Goal: Transaction & Acquisition: Purchase product/service

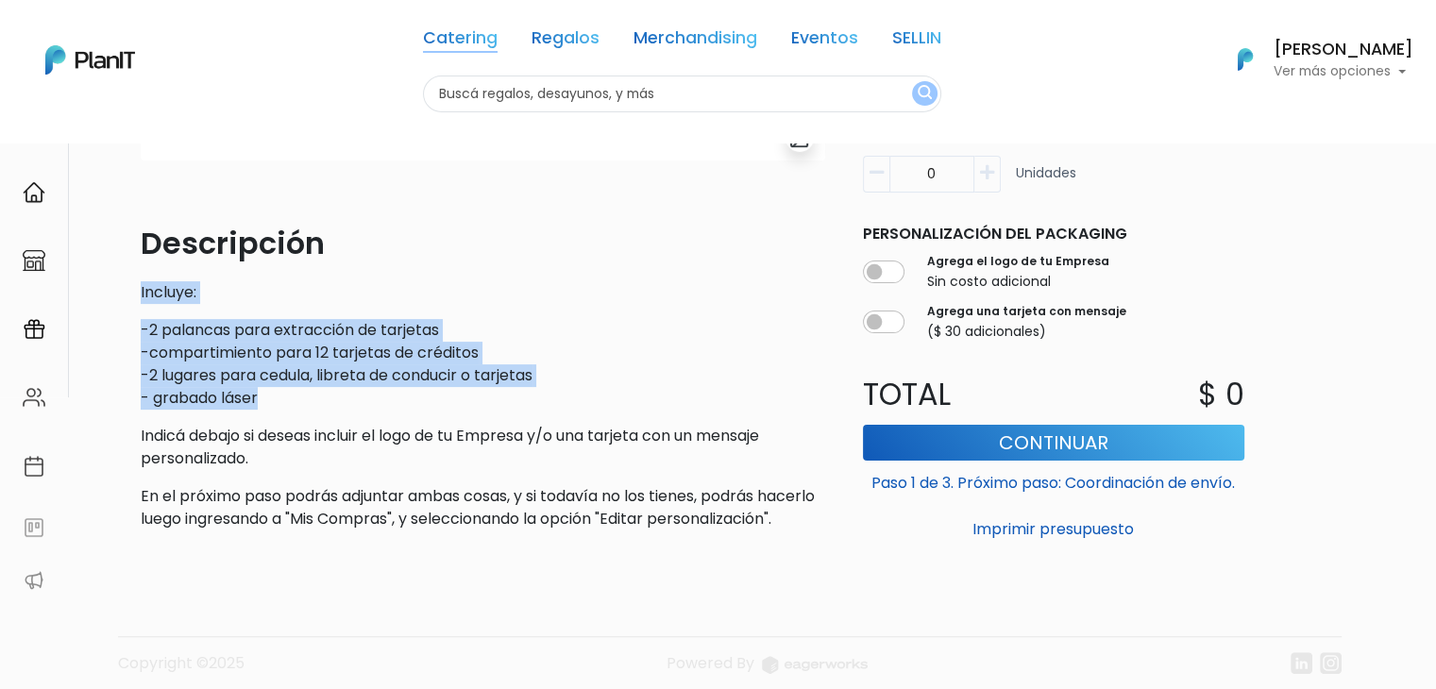
scroll to position [434, 0]
click at [462, 41] on link "Catering" at bounding box center [460, 41] width 75 height 23
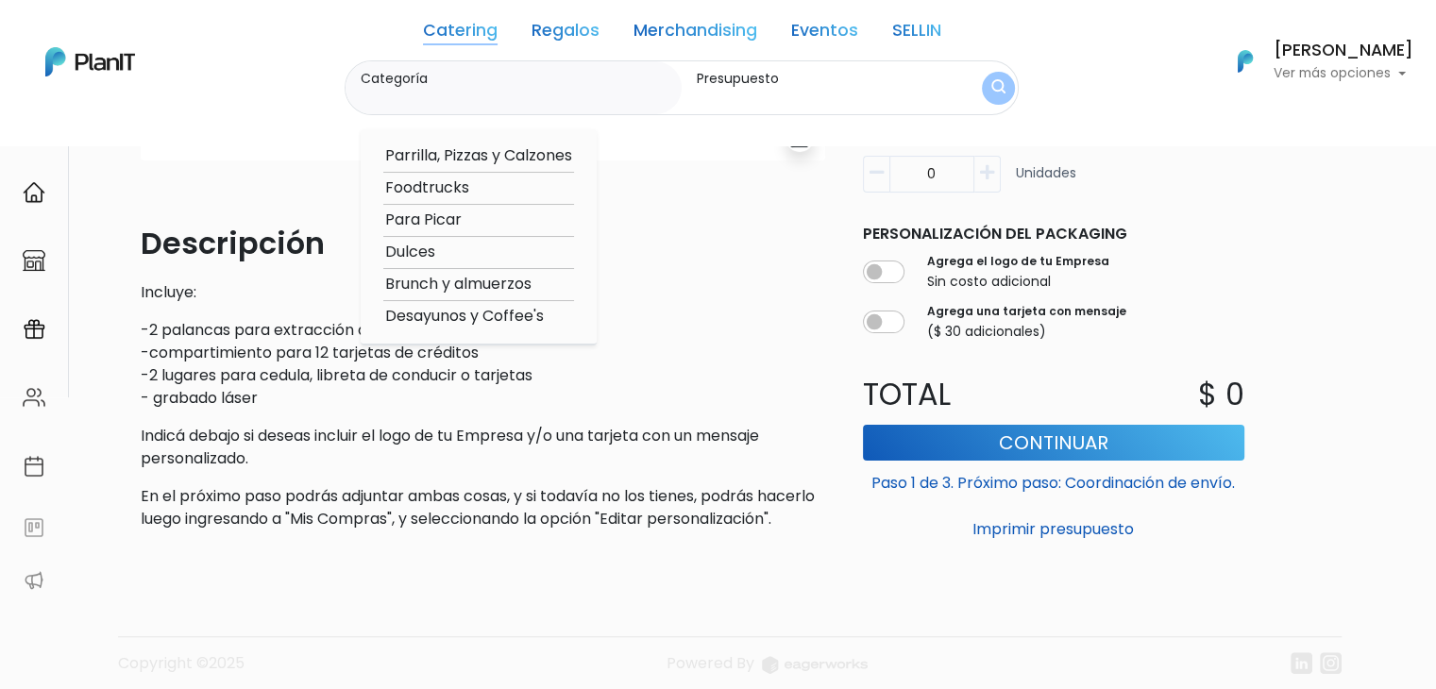
click at [465, 281] on option "Brunch y almuerzos" at bounding box center [478, 285] width 191 height 24
type input "Brunch y almuerzos"
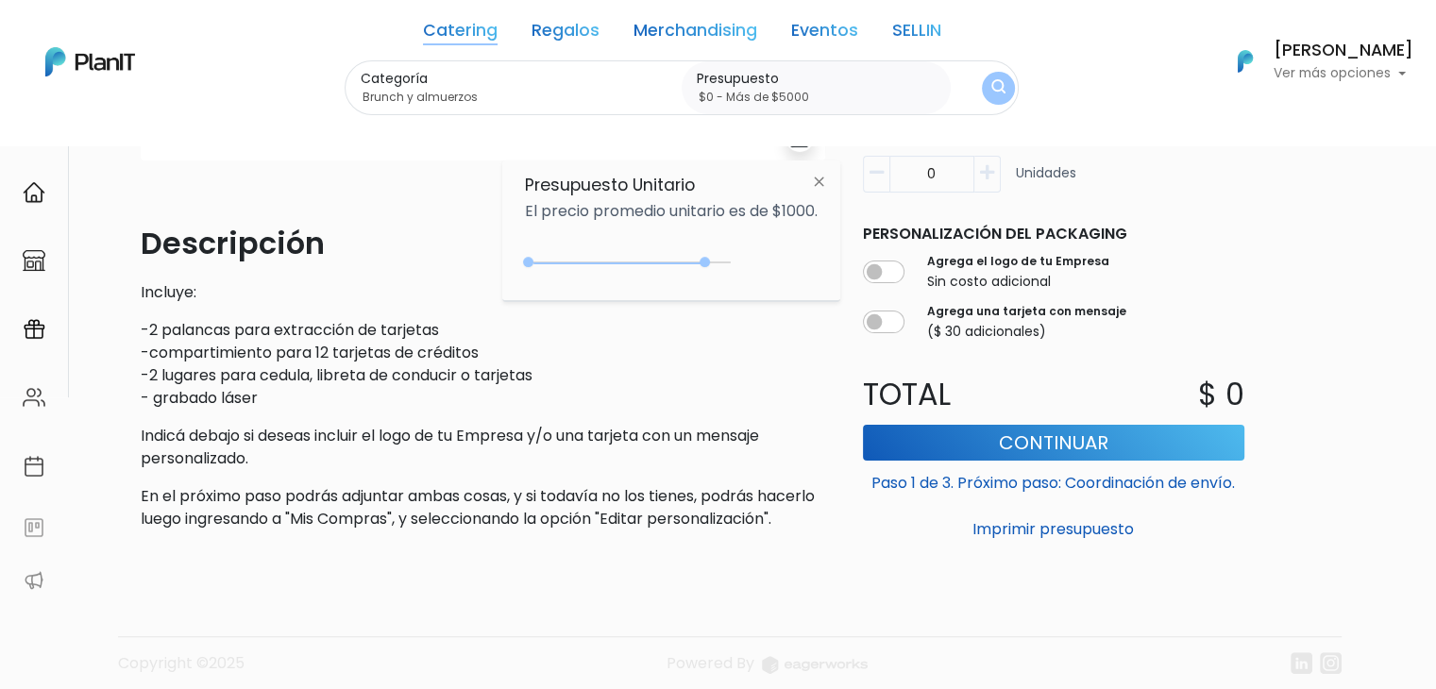
type input "$0 - Más de $5000"
drag, startPoint x: 564, startPoint y: 264, endPoint x: 769, endPoint y: 243, distance: 206.1
click at [769, 243] on div "Presupuesto Unitario El precio promedio unitario es de $1000. +$5000 $0 0 : 500…" at bounding box center [671, 231] width 338 height 141
click at [756, 250] on div "+$5000 $0 0 : 5000 0 5000 0,5000" at bounding box center [671, 266] width 293 height 38
click at [1001, 79] on img "submit" at bounding box center [999, 88] width 14 height 18
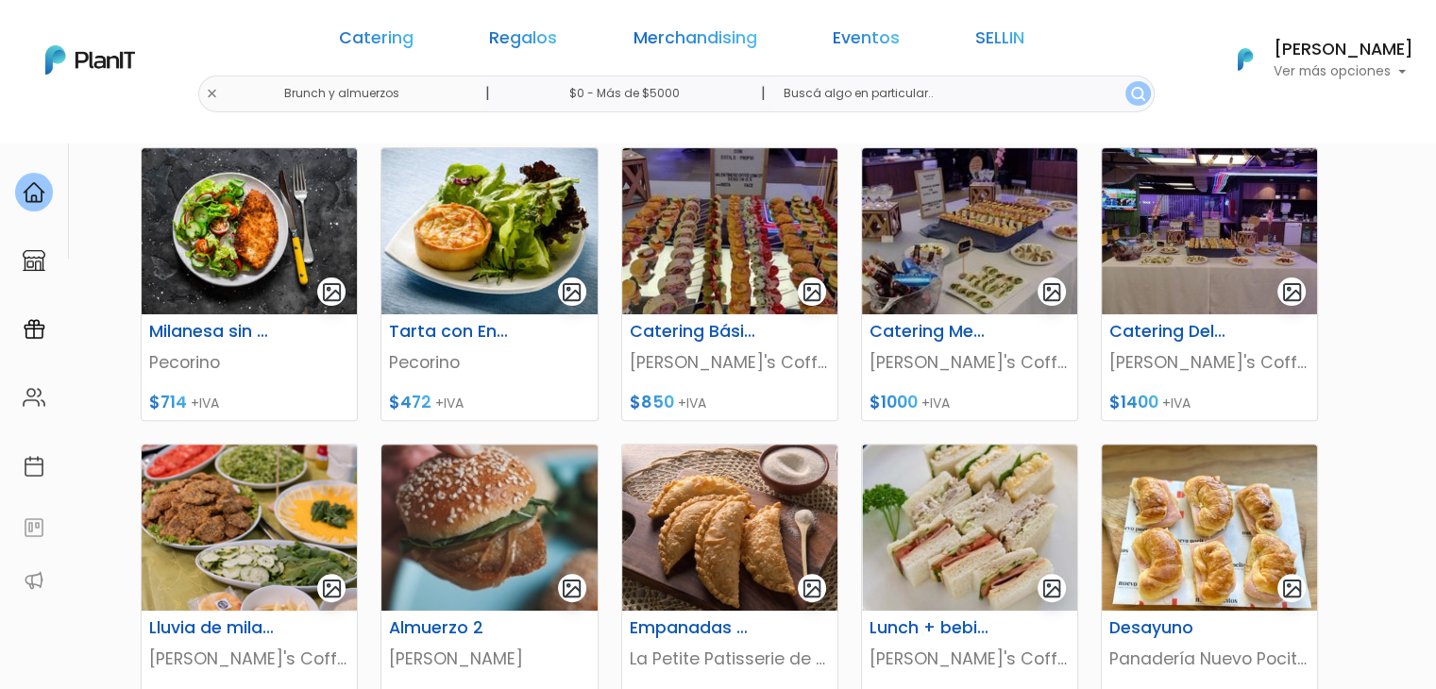
scroll to position [566, 0]
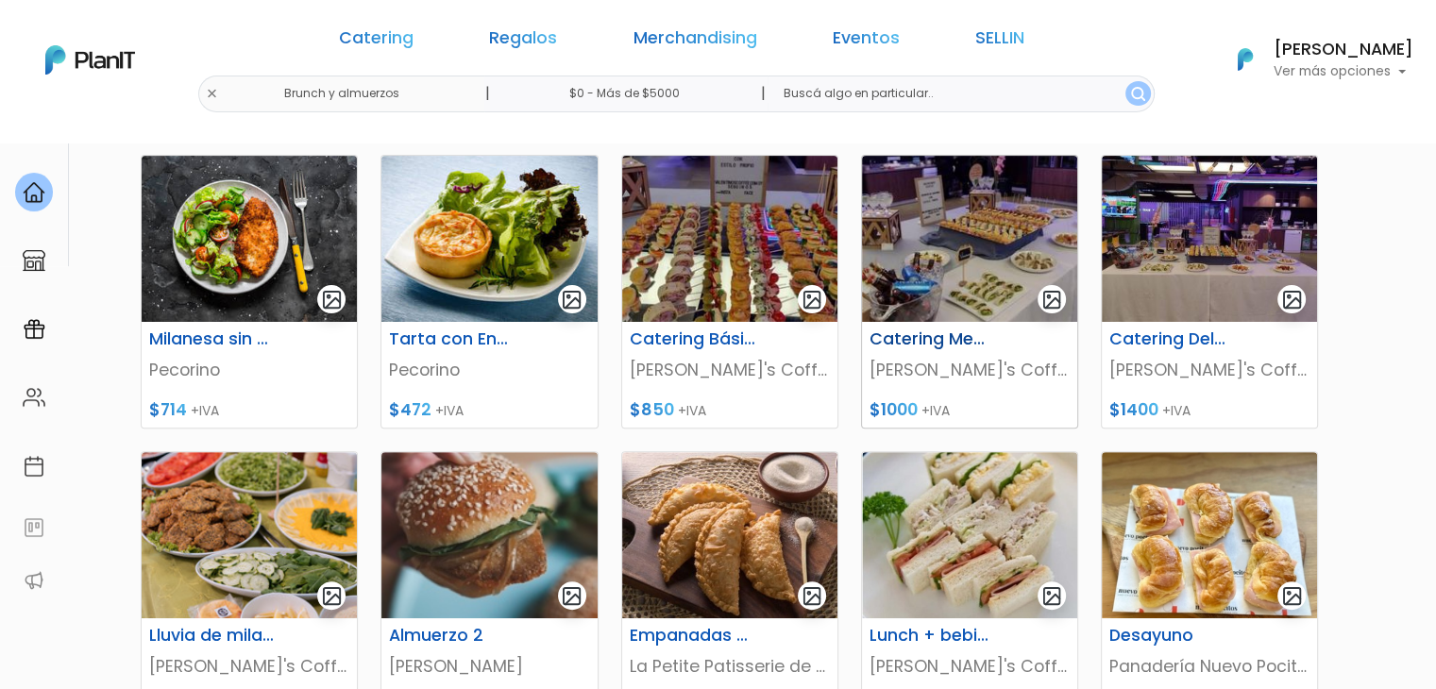
click at [954, 287] on img at bounding box center [969, 239] width 215 height 166
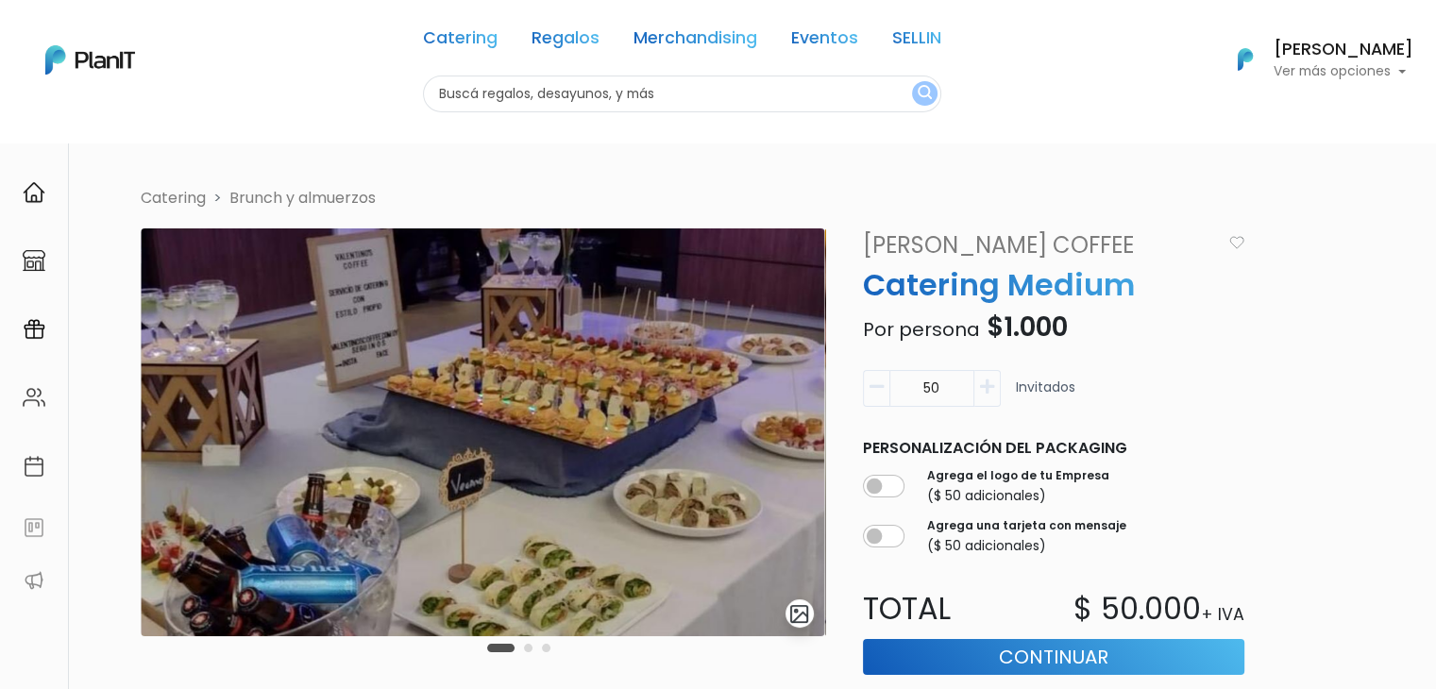
drag, startPoint x: 1450, startPoint y: 156, endPoint x: 1450, endPoint y: -8, distance: 163.4
click at [1435, 0] on html "Catering Regalos Merchandising Eventos SELLIN Catering Regalos Merchandising Ev…" at bounding box center [718, 344] width 1436 height 689
